Goal: Find specific page/section: Find specific page/section

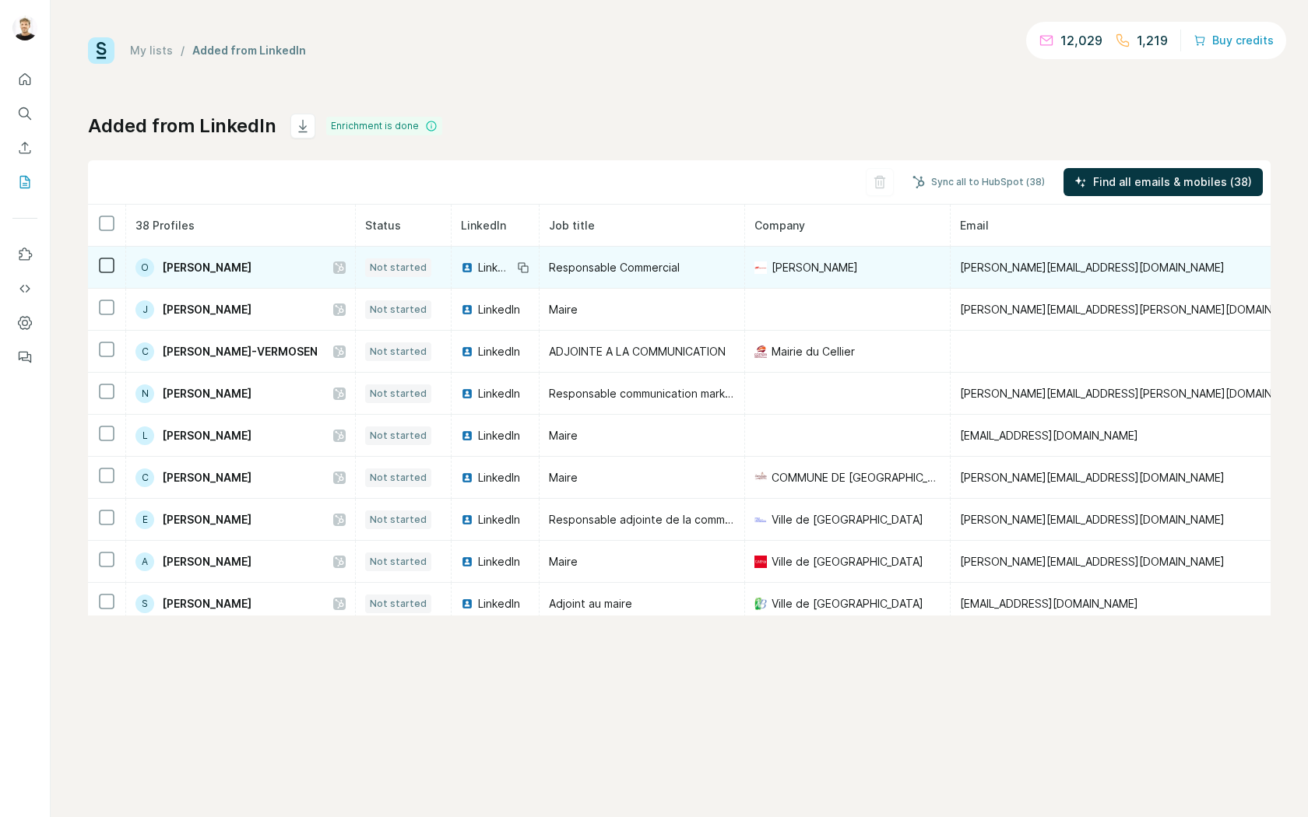
click at [647, 269] on span "Responsable Commercial" at bounding box center [614, 267] width 131 height 13
click at [198, 275] on div "[PERSON_NAME]" at bounding box center [193, 267] width 116 height 19
click at [860, 262] on div "[PERSON_NAME]" at bounding box center [847, 268] width 186 height 16
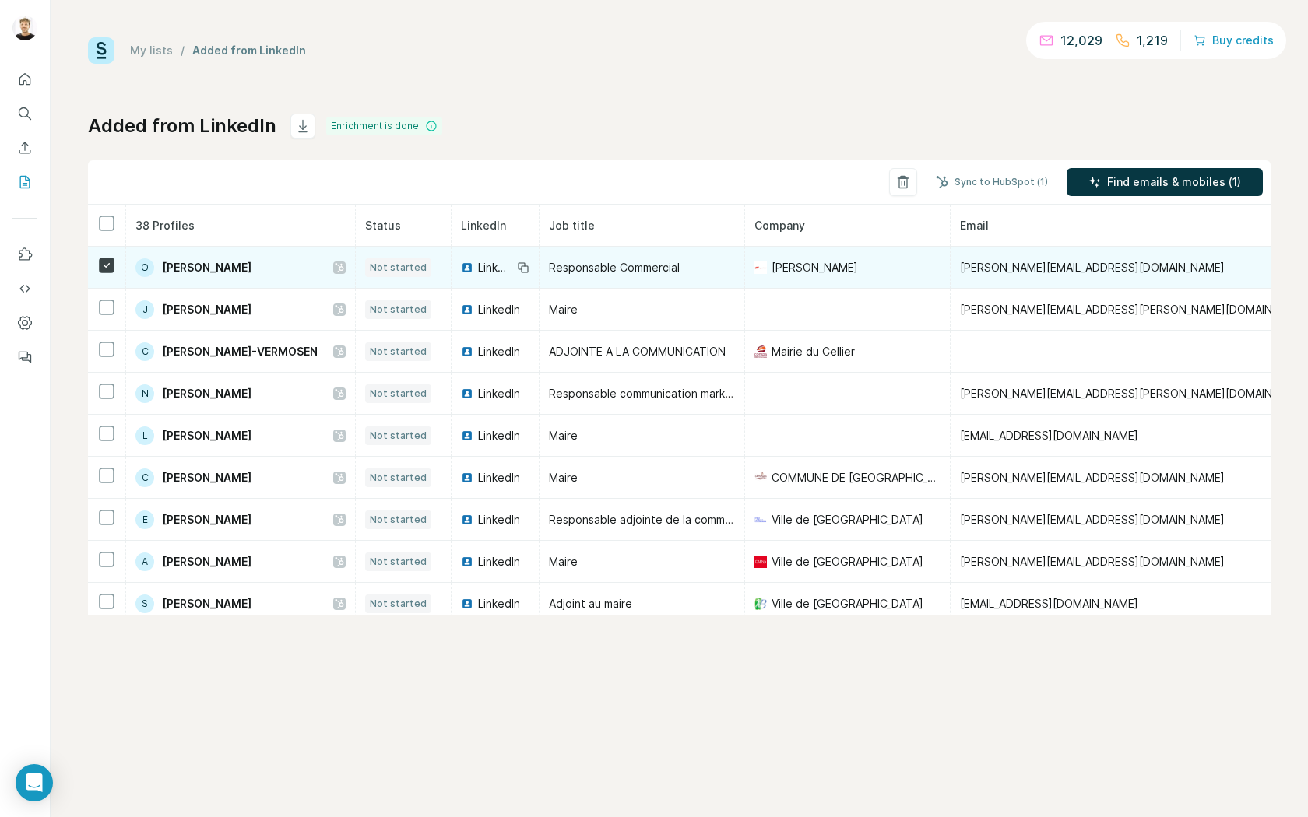
click at [529, 267] on icon at bounding box center [523, 268] width 12 height 12
click at [627, 266] on span "Responsable Commercial" at bounding box center [614, 267] width 131 height 13
click at [680, 269] on span "Responsable Commercial" at bounding box center [614, 267] width 131 height 13
